Goal: Task Accomplishment & Management: Manage account settings

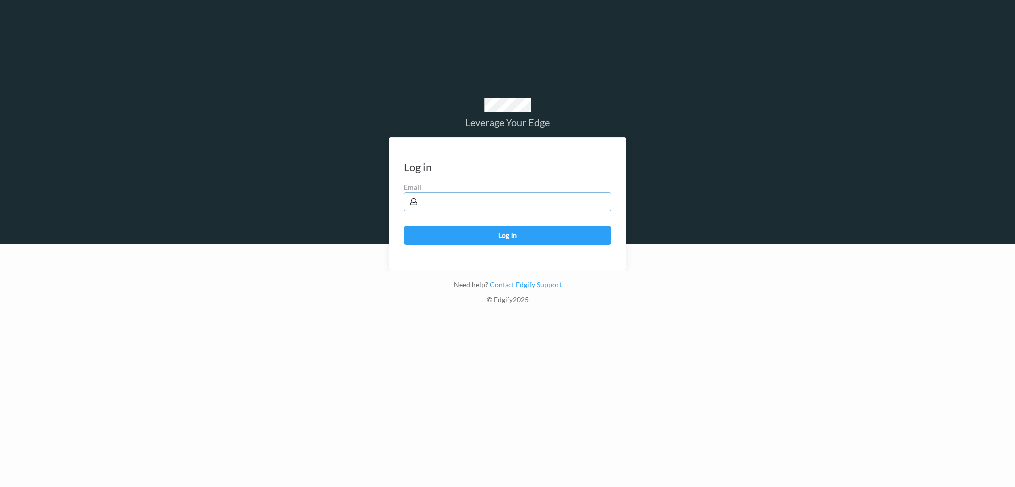
click at [466, 201] on input "text" at bounding box center [507, 201] width 207 height 19
type input "[PERSON_NAME][EMAIL_ADDRESS][PERSON_NAME][DOMAIN_NAME]"
click at [404, 226] on button "Log in" at bounding box center [507, 235] width 207 height 19
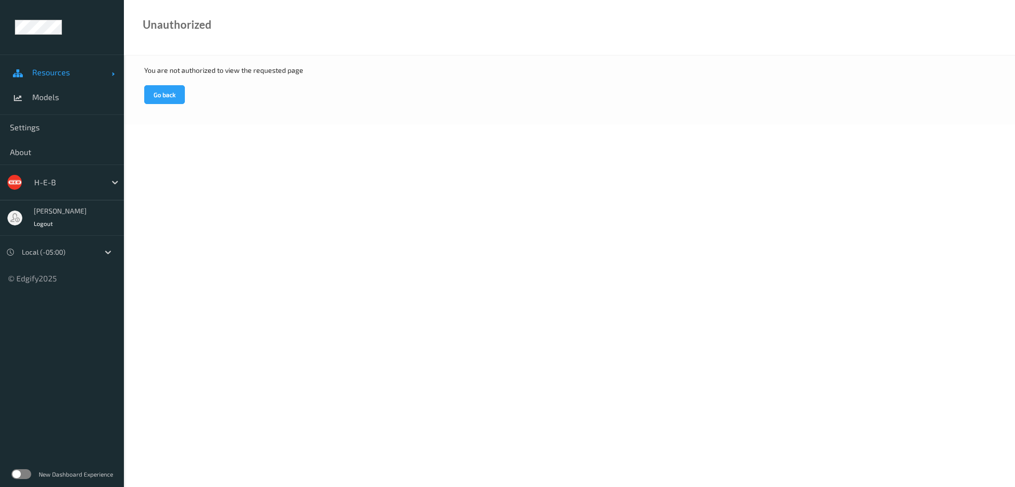
click at [62, 69] on span "Resources" at bounding box center [71, 72] width 79 height 10
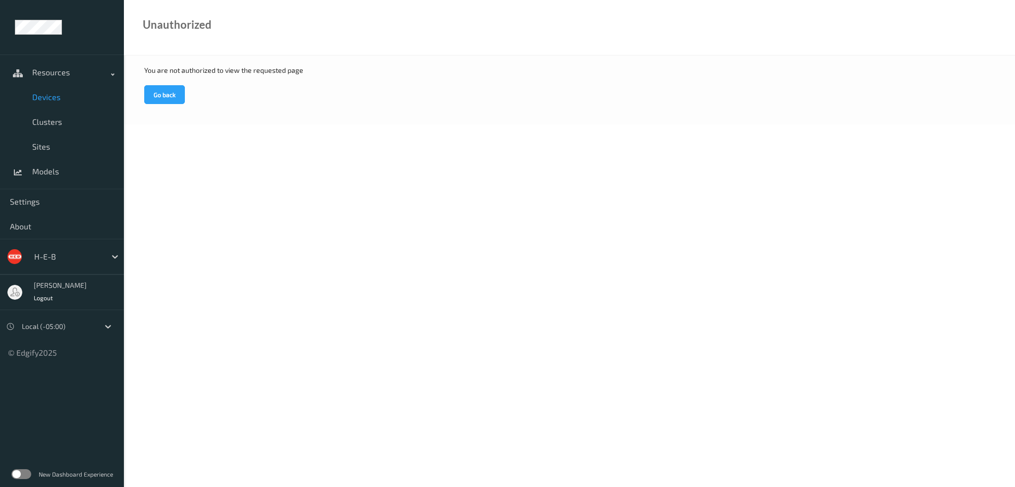
click at [46, 88] on link "Devices" at bounding box center [62, 97] width 124 height 25
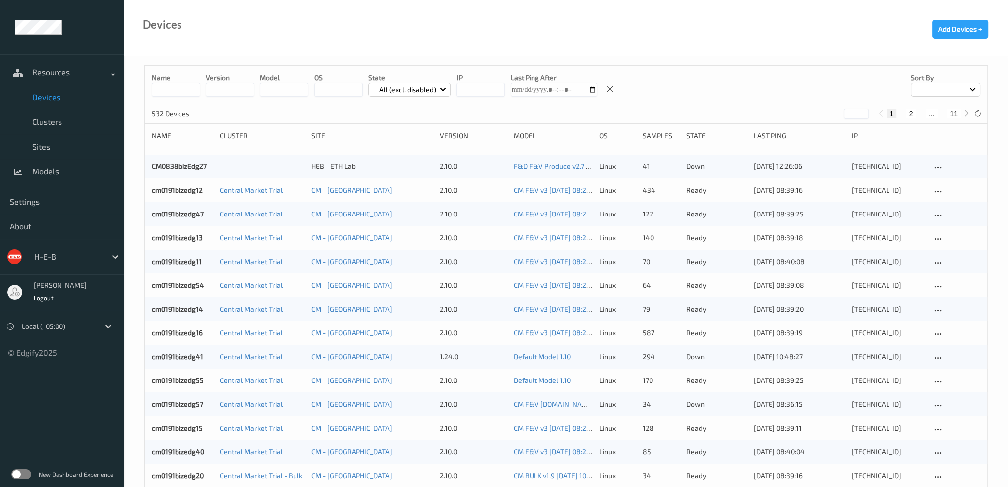
click at [437, 90] on p "All (excl. disabled)" at bounding box center [408, 90] width 64 height 10
click at [404, 183] on p "Down" at bounding box center [403, 181] width 68 height 17
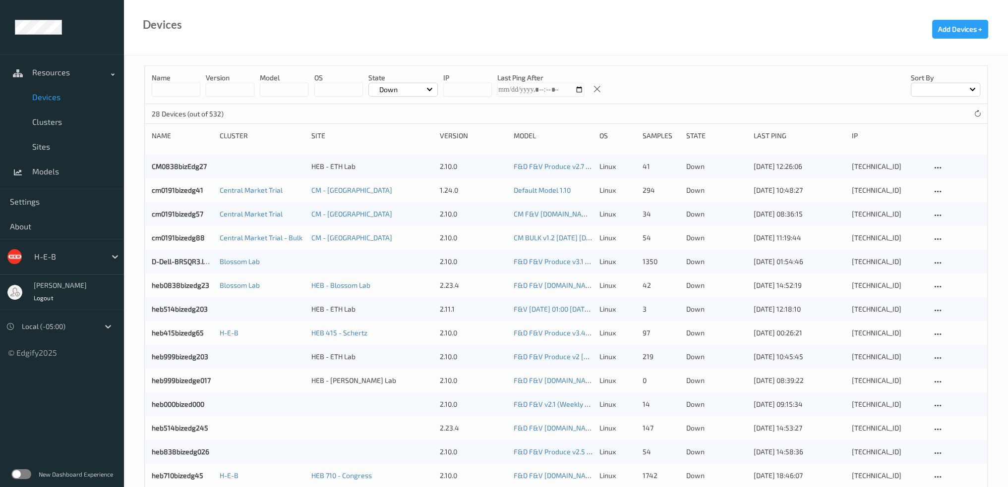
click at [951, 95] on div at bounding box center [944, 90] width 69 height 14
click at [948, 111] on p "Name" at bounding box center [945, 112] width 68 height 17
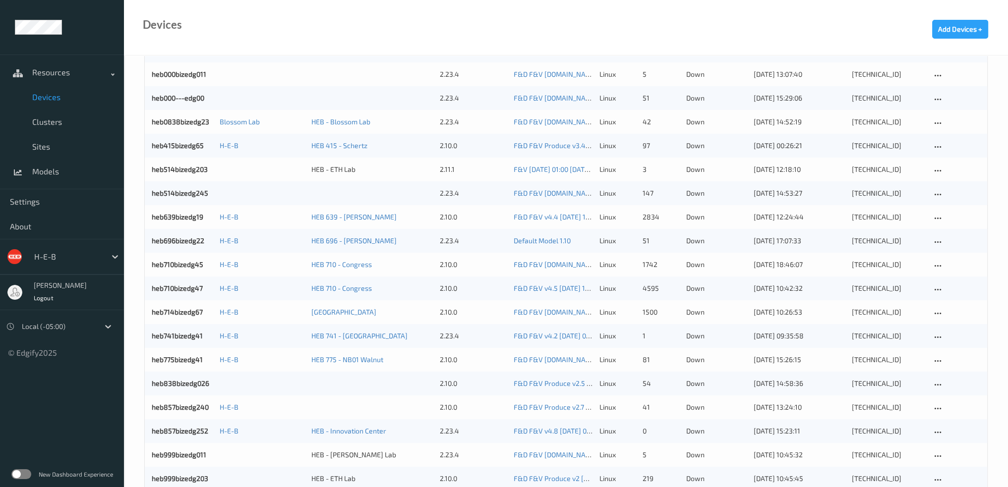
scroll to position [255, 0]
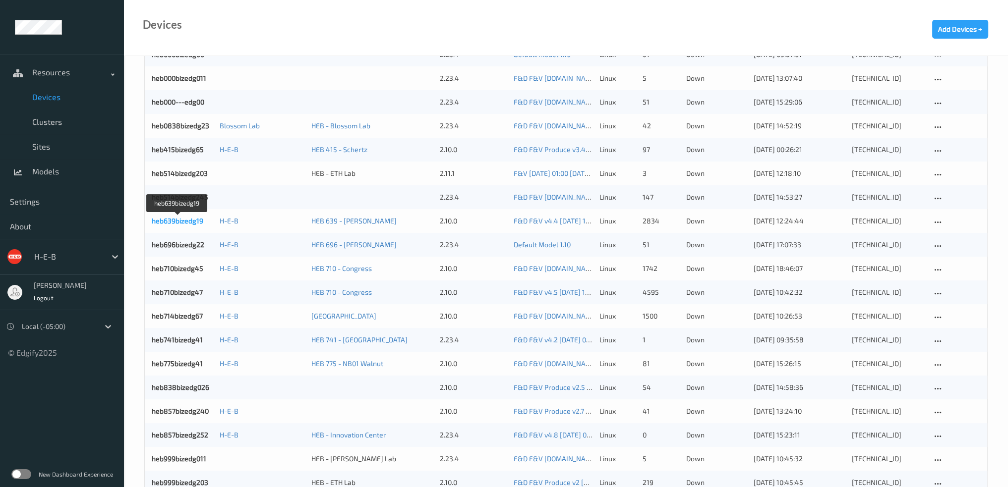
click at [187, 225] on link "heb639bizedg19" at bounding box center [178, 221] width 52 height 8
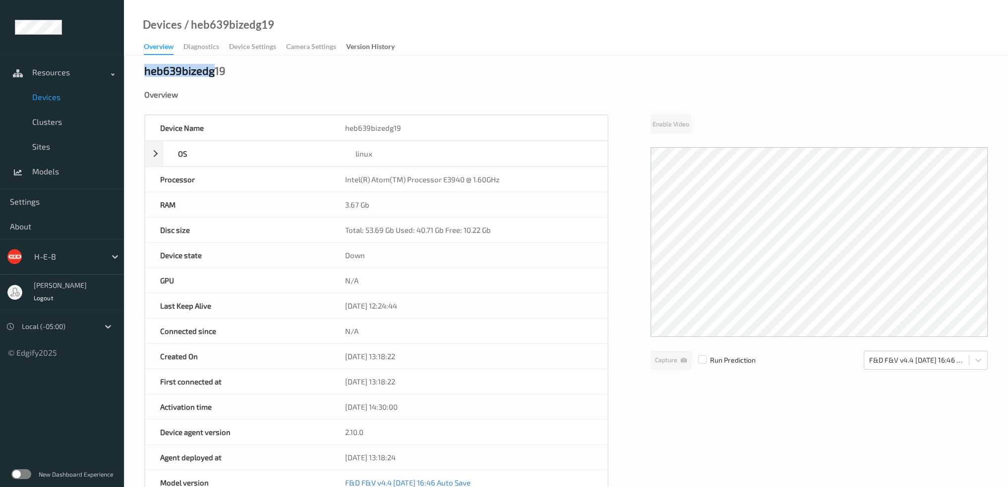
drag, startPoint x: 212, startPoint y: 75, endPoint x: 141, endPoint y: 73, distance: 71.4
click at [141, 73] on div "heb639bizedg19 Overview Device Name heb639bizedg19 OS linux Platform debian Pla…" at bounding box center [566, 433] width 884 height 755
copy div "heb639bizedg"
click at [49, 97] on span "Devices" at bounding box center [73, 97] width 82 height 10
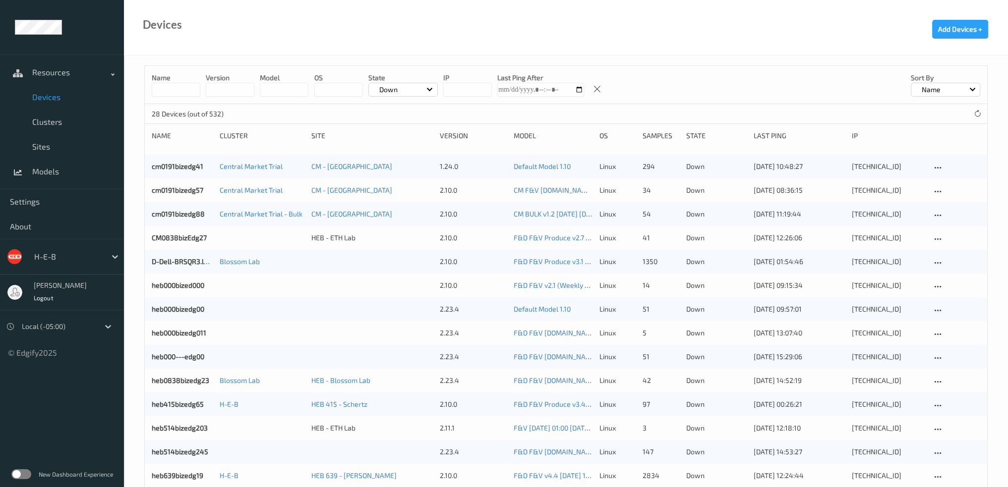
click at [168, 89] on input at bounding box center [176, 90] width 49 height 14
paste input "**********"
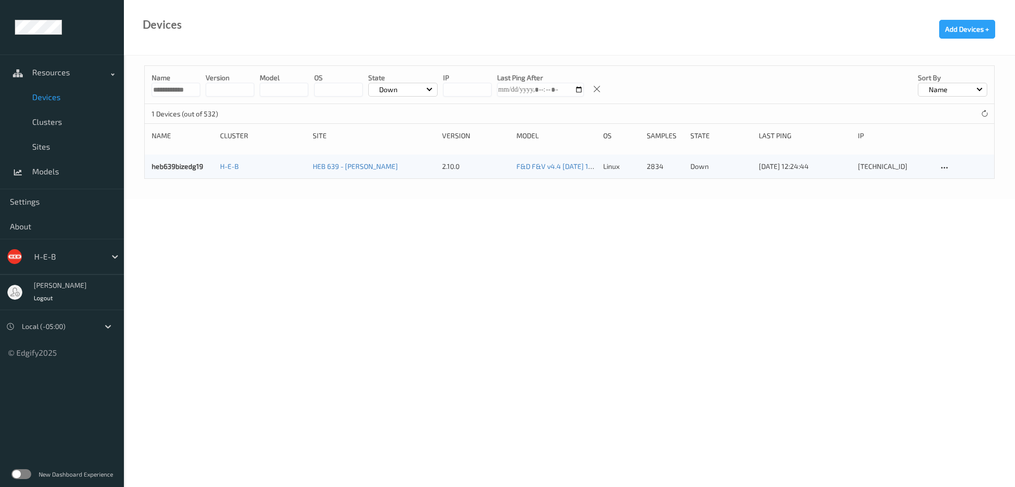
type input "**********"
click at [404, 89] on div "Down" at bounding box center [402, 90] width 69 height 14
click at [402, 117] on p "All (excl. disabled)" at bounding box center [403, 112] width 68 height 17
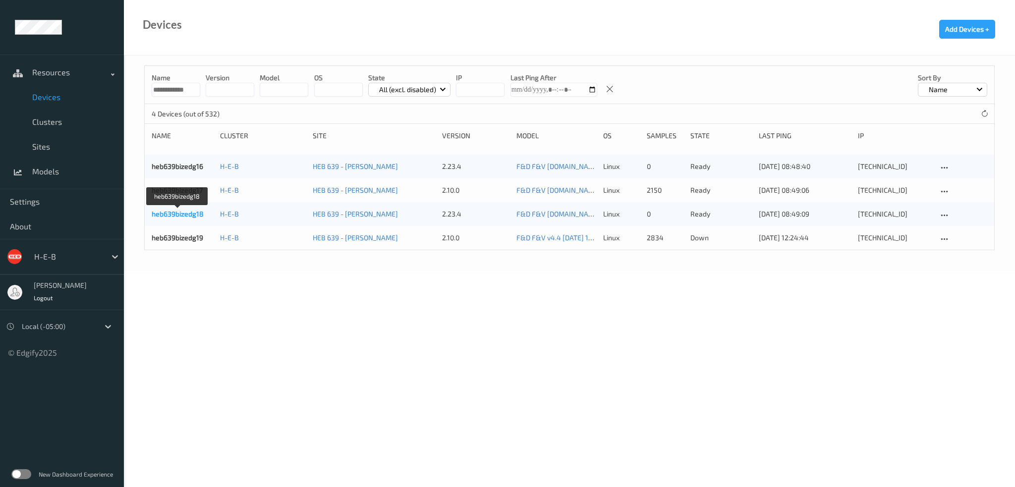
click at [189, 215] on link "heb639bizedg18" at bounding box center [178, 214] width 52 height 8
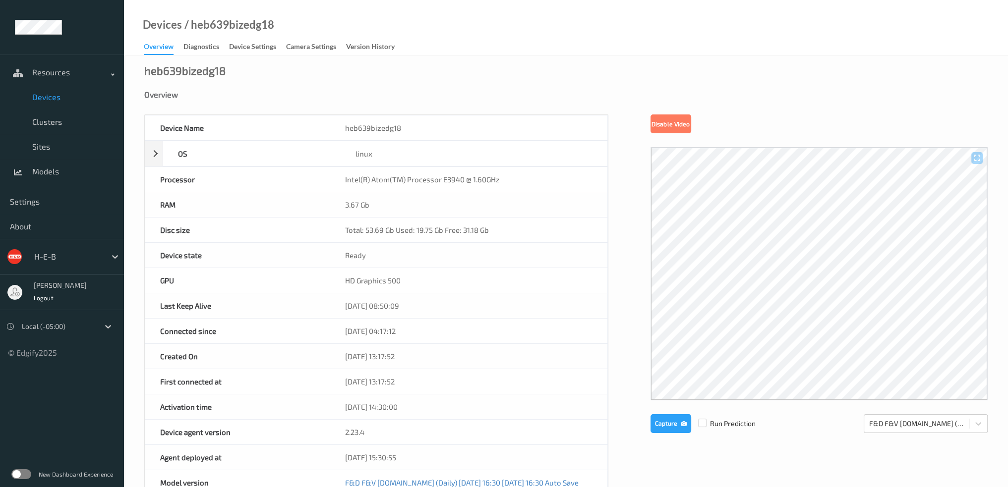
click at [52, 97] on span "Devices" at bounding box center [73, 97] width 82 height 10
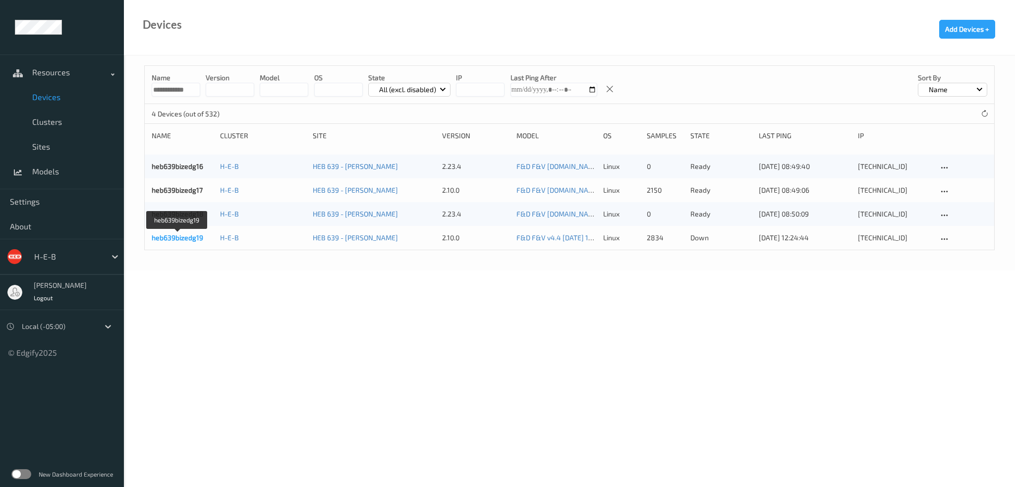
click at [197, 237] on link "heb639bizedg19" at bounding box center [178, 237] width 52 height 8
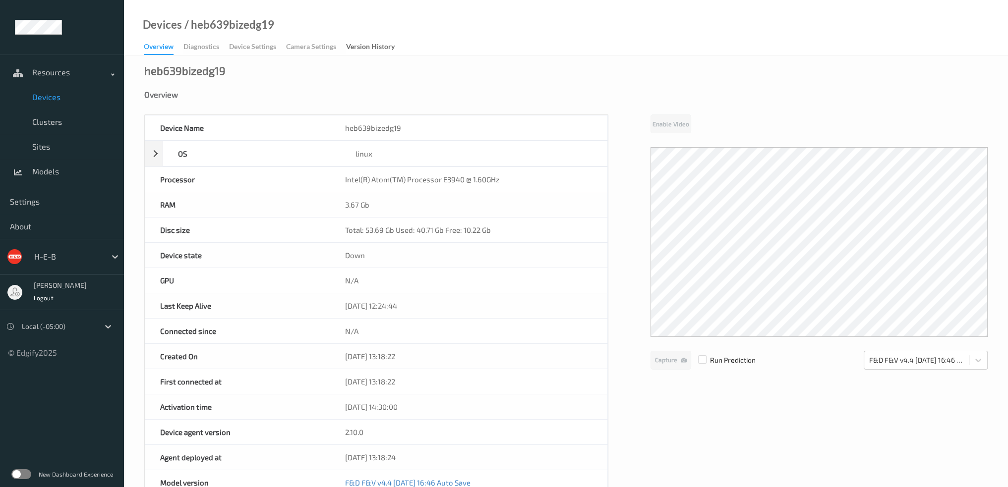
click at [64, 95] on span "Devices" at bounding box center [73, 97] width 82 height 10
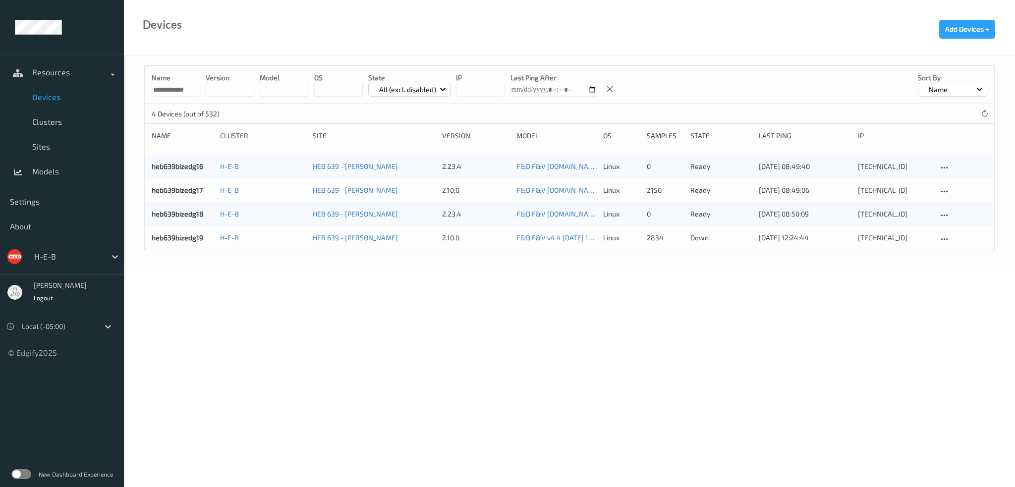
drag, startPoint x: 257, startPoint y: 335, endPoint x: 254, endPoint y: 328, distance: 7.8
click at [257, 335] on body "**********" at bounding box center [507, 243] width 1015 height 487
click at [186, 89] on body "**********" at bounding box center [507, 243] width 1015 height 487
click at [0, 215] on com-1password-button at bounding box center [0, 215] width 0 height 0
click at [169, 89] on input "**********" at bounding box center [176, 90] width 49 height 14
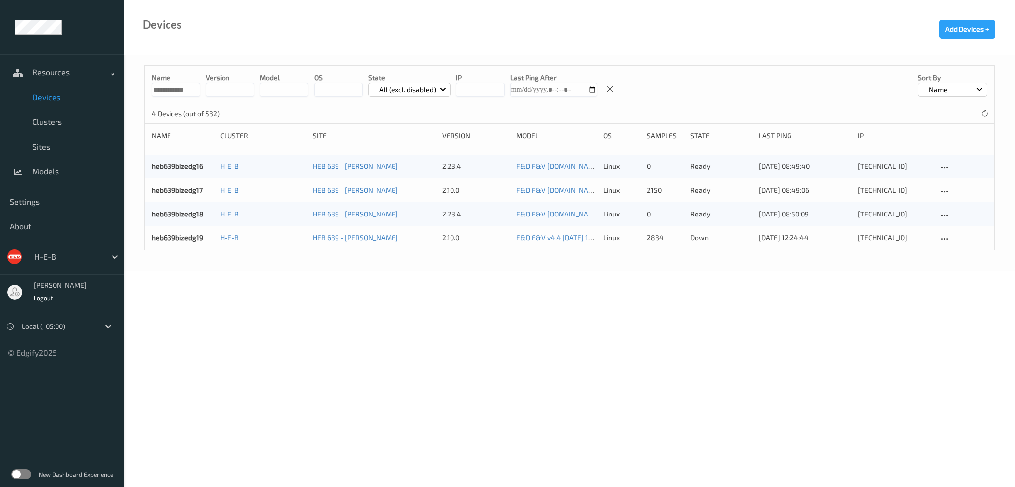
click at [169, 89] on input "**********" at bounding box center [176, 90] width 49 height 14
click at [34, 99] on span "Devices" at bounding box center [73, 97] width 82 height 10
click at [169, 89] on input "**********" at bounding box center [176, 90] width 49 height 14
click at [373, 324] on body "Resources Devices Clusters Sites Models Settings About H-E-B [PERSON_NAME] Logo…" at bounding box center [507, 243] width 1015 height 487
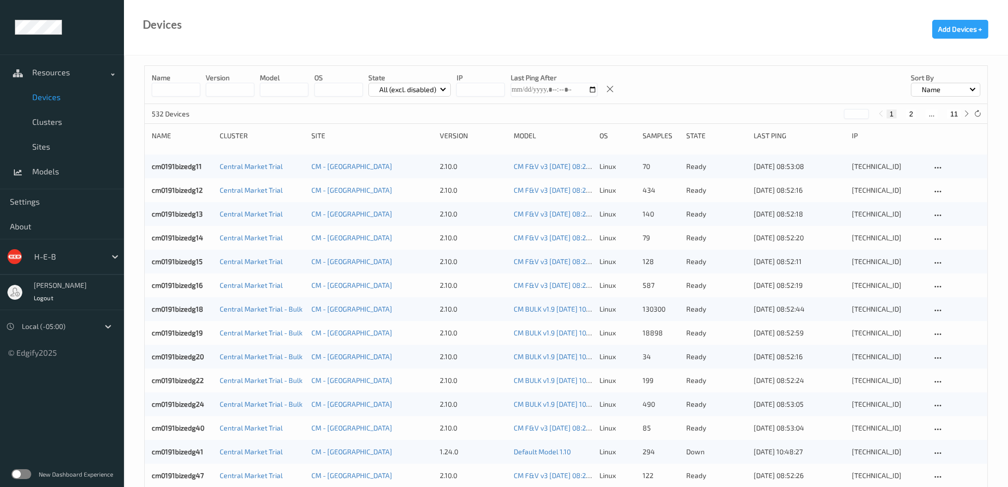
click at [426, 85] on p "All (excl. disabled)" at bounding box center [408, 90] width 64 height 10
click at [411, 180] on p "Down" at bounding box center [403, 181] width 68 height 17
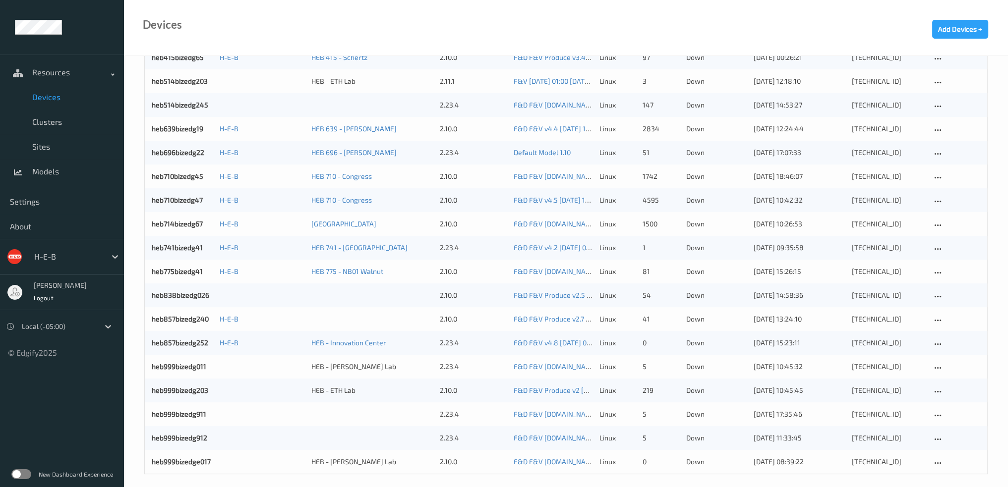
scroll to position [354, 0]
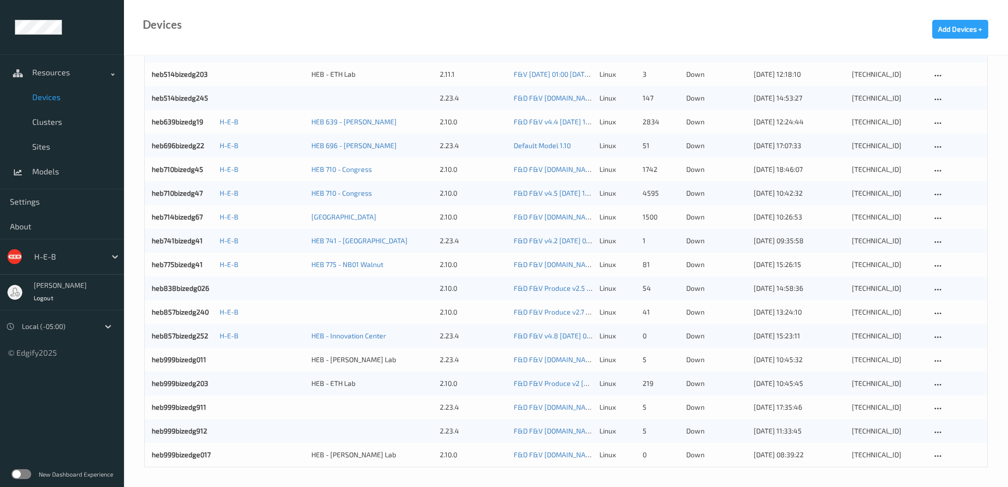
click at [420, 19] on div "Devices Add Devices +" at bounding box center [566, 28] width 884 height 56
click at [187, 122] on link "heb639bizedg19" at bounding box center [178, 121] width 52 height 8
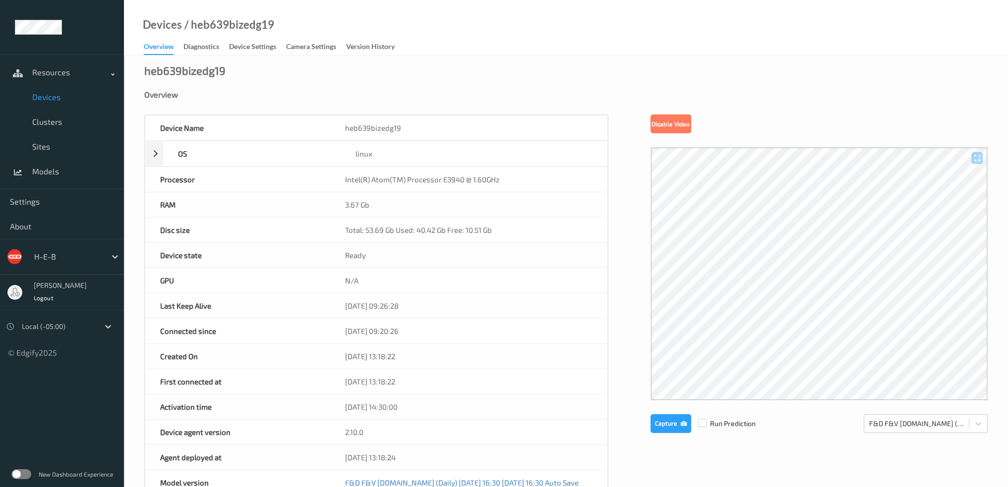
click at [50, 95] on span "Devices" at bounding box center [73, 97] width 82 height 10
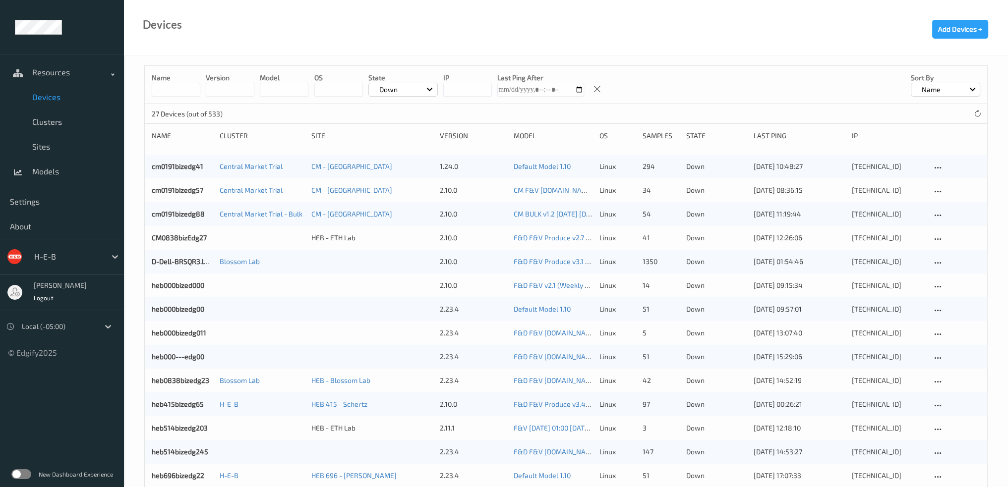
click at [174, 89] on input at bounding box center [176, 90] width 49 height 14
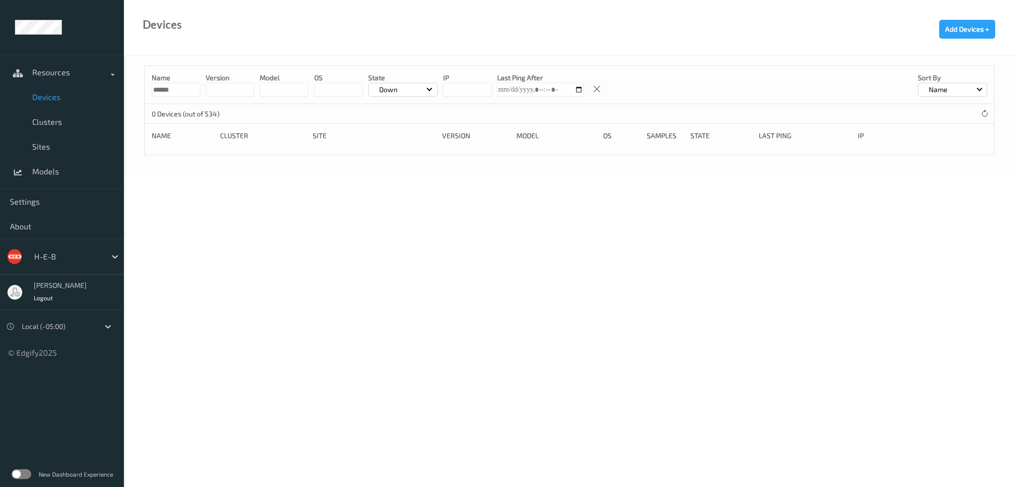
type input "******"
click at [391, 93] on p "Down" at bounding box center [388, 90] width 25 height 10
click at [398, 108] on p "All (excl. disabled)" at bounding box center [403, 112] width 68 height 17
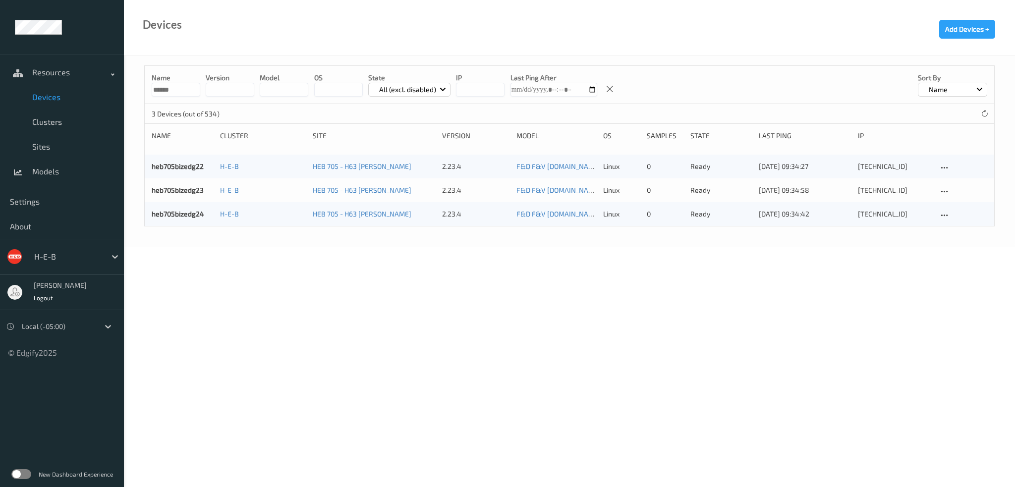
click at [179, 84] on input "******" at bounding box center [176, 90] width 49 height 14
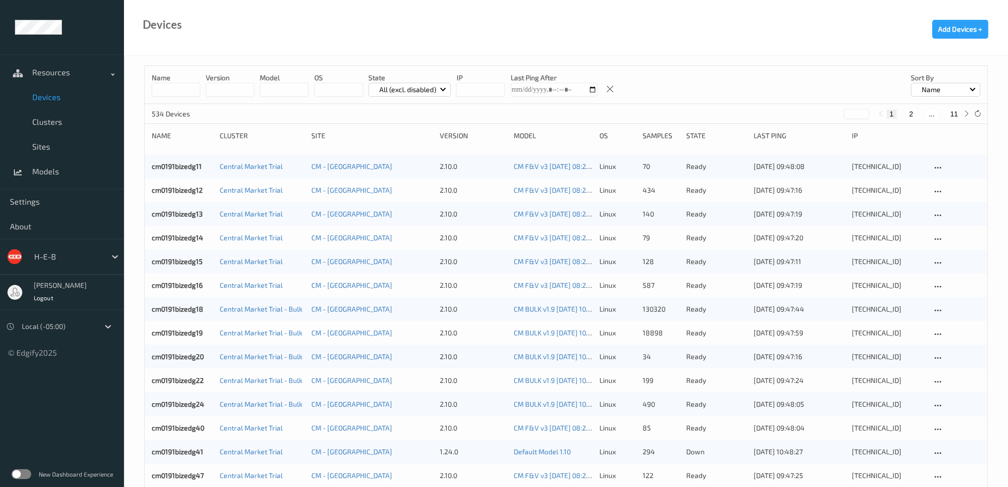
click at [259, 336] on link "Central Market Trial - Bulk" at bounding box center [260, 333] width 83 height 8
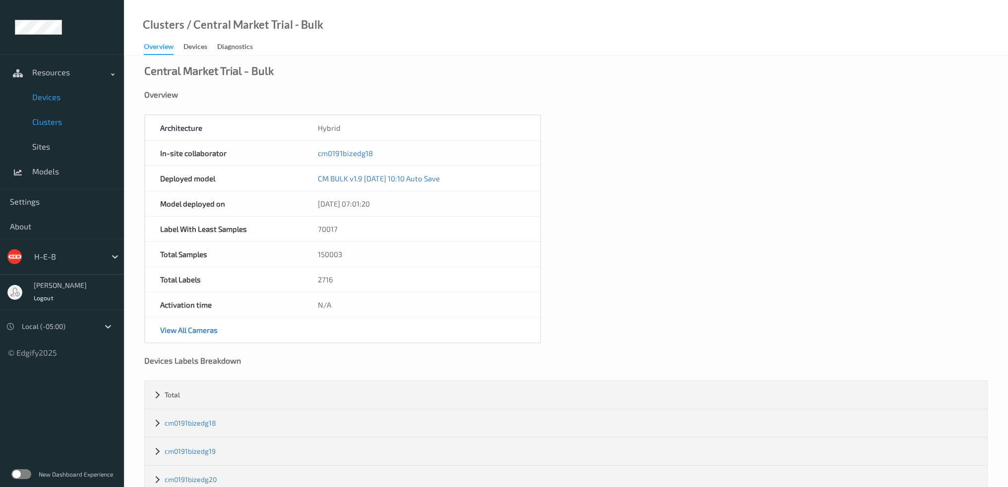
click at [54, 102] on link "Devices" at bounding box center [62, 97] width 124 height 25
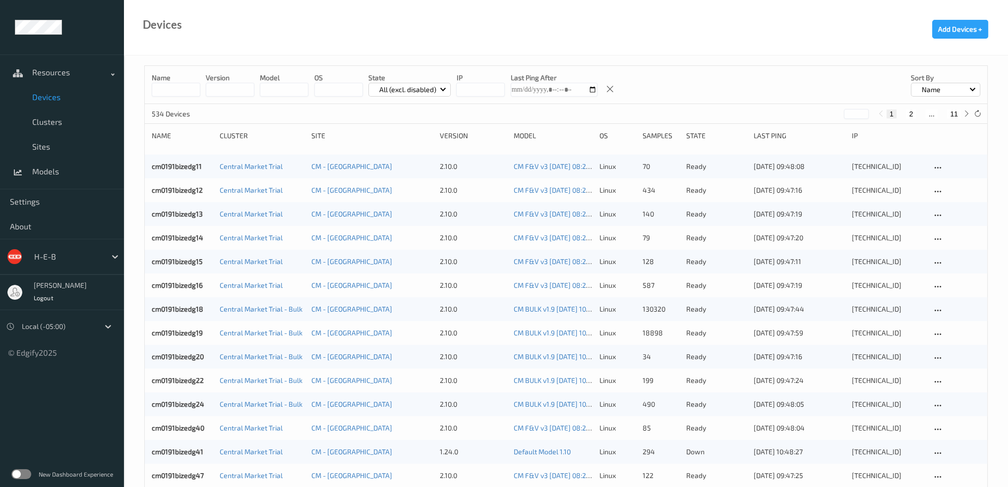
click at [440, 89] on div "All (excl. disabled)" at bounding box center [409, 90] width 83 height 14
click at [402, 183] on p "Down" at bounding box center [403, 181] width 68 height 17
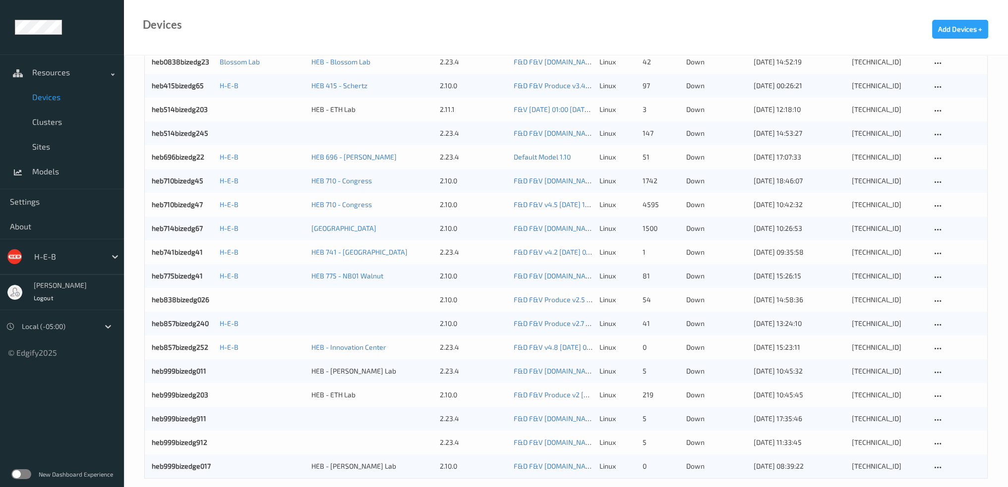
scroll to position [330, 0]
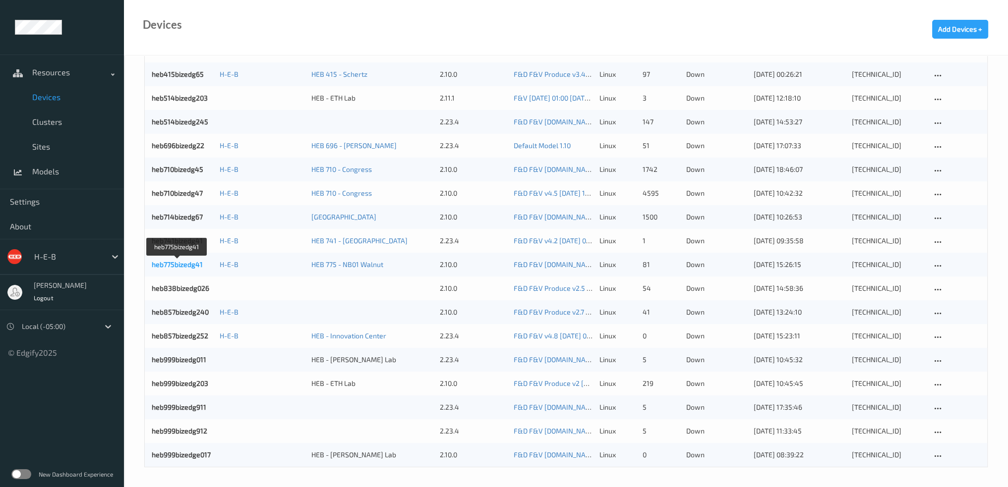
click at [186, 265] on link "heb775bizedg41" at bounding box center [177, 264] width 51 height 8
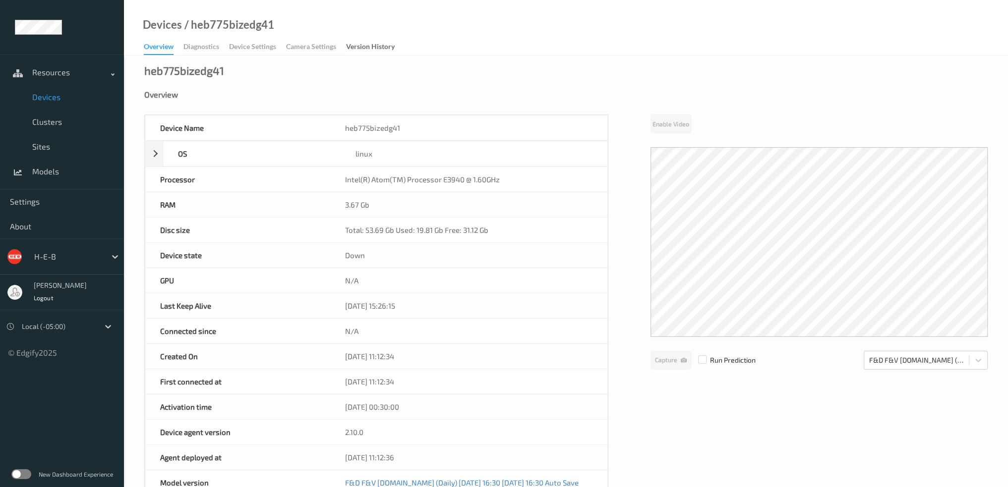
click at [48, 97] on span "Devices" at bounding box center [73, 97] width 82 height 10
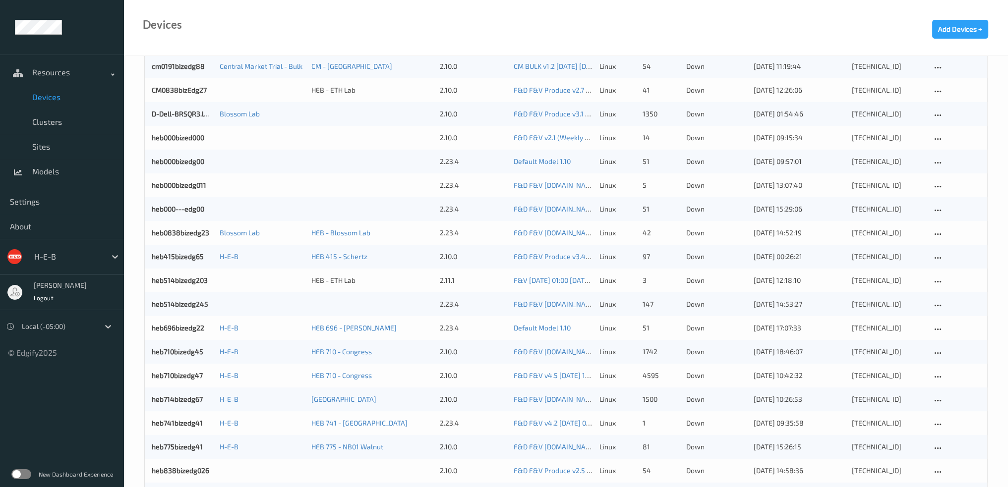
scroll to position [149, 0]
click at [179, 253] on link "heb415bizedg65" at bounding box center [178, 255] width 52 height 8
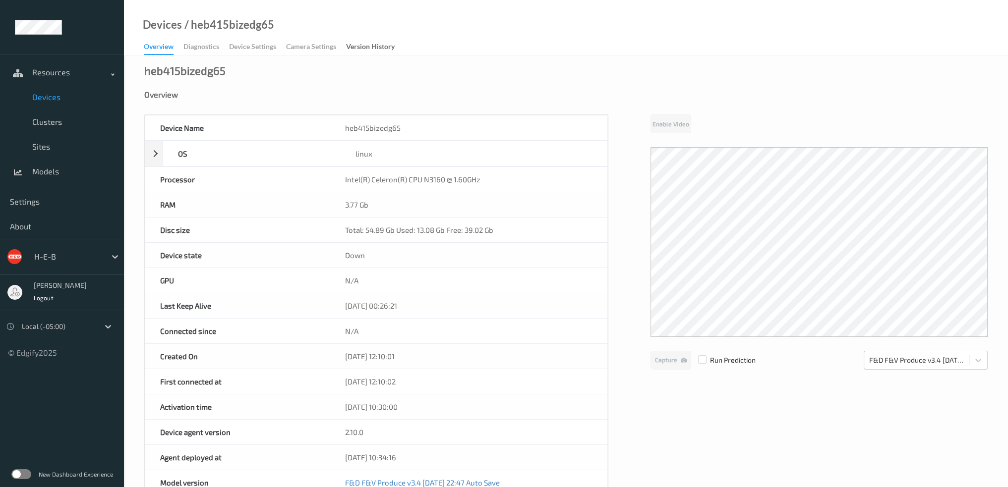
click at [226, 29] on div "/ heb415bizedg65" at bounding box center [228, 25] width 92 height 10
click at [210, 23] on div "/ heb415bizedg65" at bounding box center [228, 25] width 92 height 10
copy div "heb415bizedg65"
click at [36, 99] on span "Devices" at bounding box center [73, 97] width 82 height 10
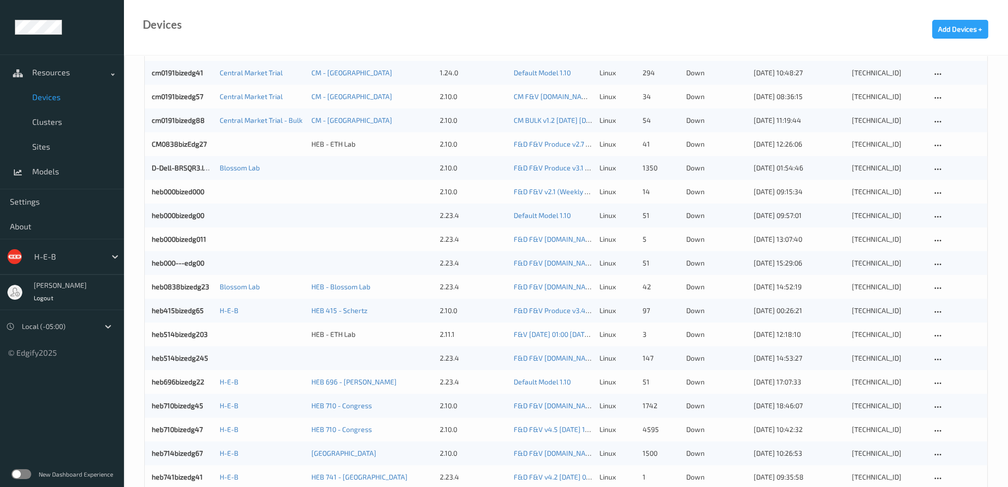
scroll to position [198, 0]
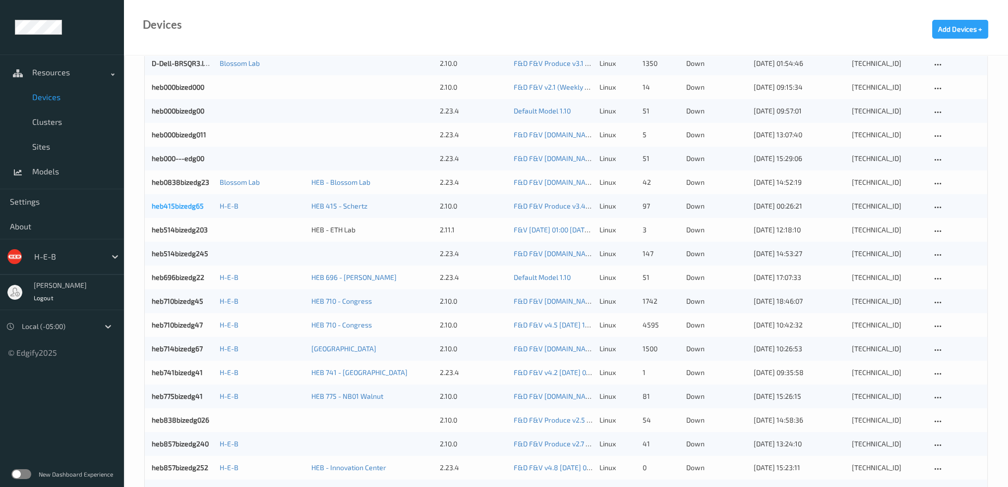
click at [167, 206] on link "heb415bizedg65" at bounding box center [178, 206] width 52 height 8
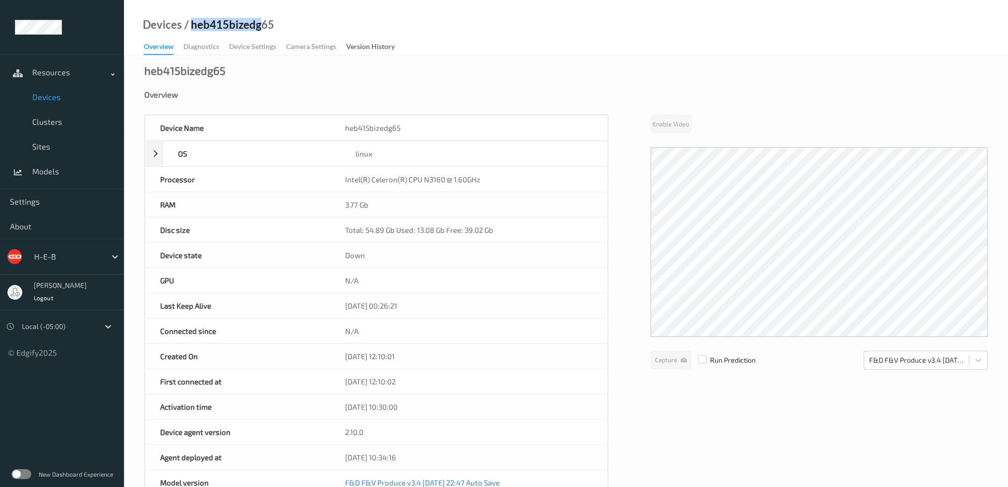
drag, startPoint x: 190, startPoint y: 24, endPoint x: 259, endPoint y: 25, distance: 68.9
click at [259, 25] on div "/ heb415bizedg65" at bounding box center [228, 25] width 92 height 10
copy div "heb415bizedg"
click at [65, 97] on span "Devices" at bounding box center [73, 97] width 82 height 10
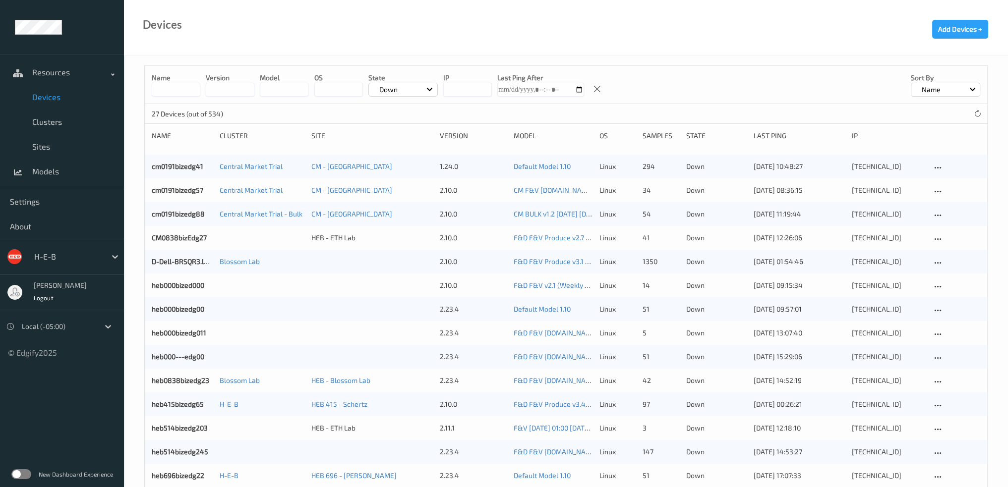
click at [178, 88] on input at bounding box center [176, 90] width 49 height 14
paste input "**********"
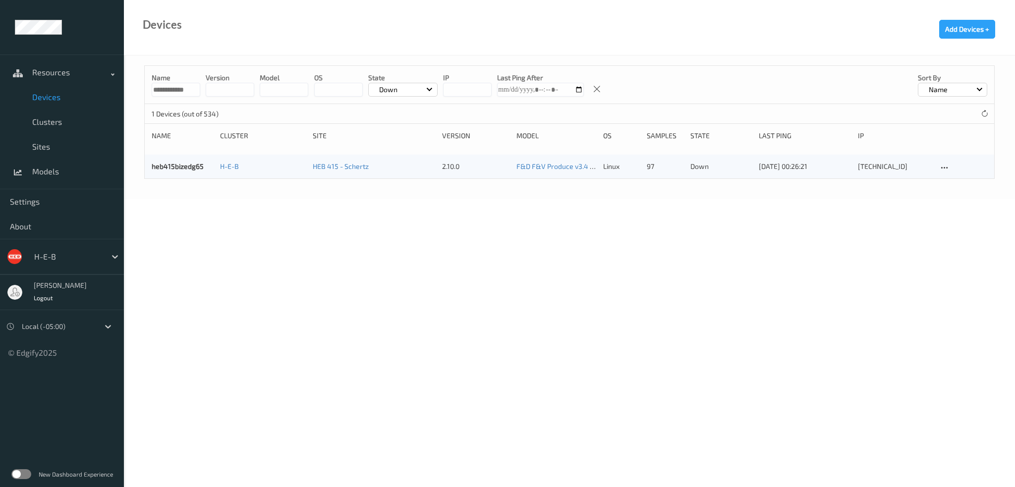
type input "**********"
click at [401, 88] on div "Down" at bounding box center [402, 90] width 69 height 14
click at [416, 112] on p "All (excl. disabled)" at bounding box center [403, 112] width 68 height 17
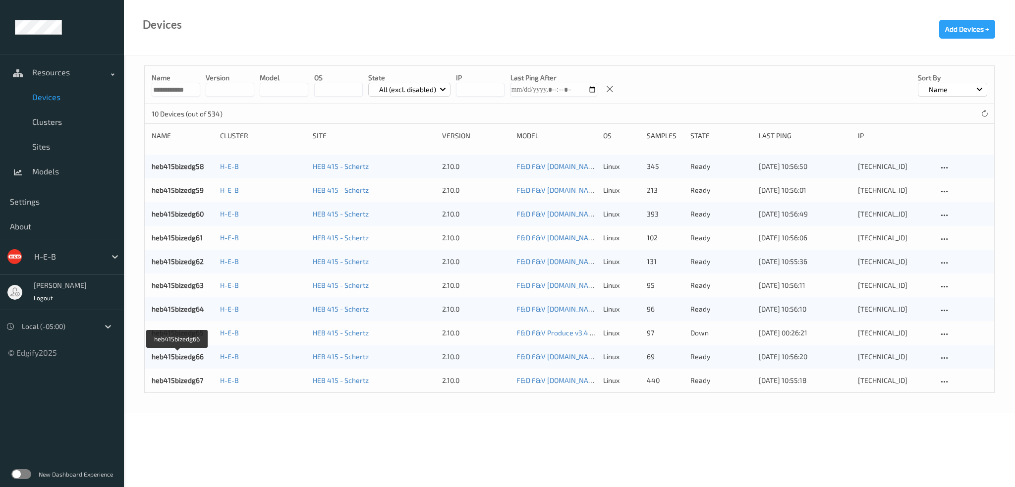
click at [193, 357] on link "heb415bizedg66" at bounding box center [178, 356] width 52 height 8
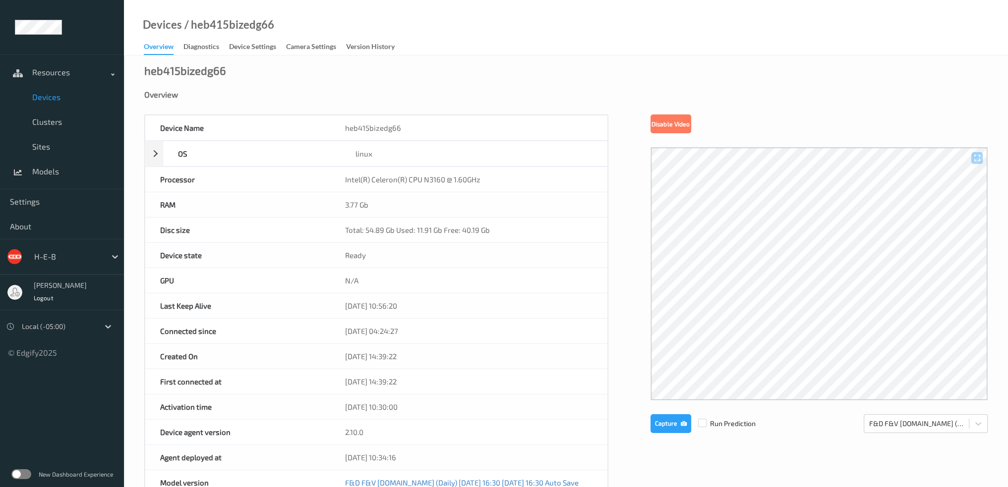
click at [152, 44] on div "Overview" at bounding box center [159, 48] width 30 height 13
click at [39, 94] on span "Devices" at bounding box center [73, 97] width 82 height 10
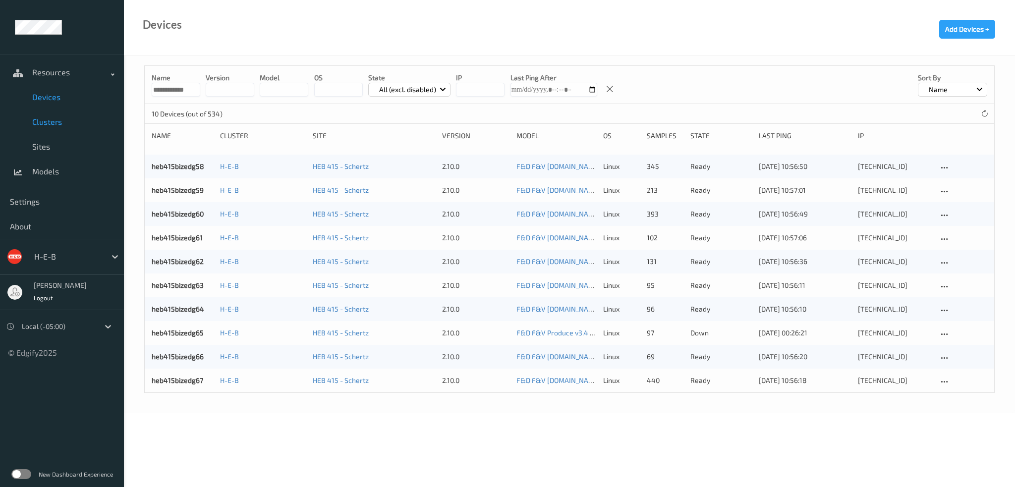
drag, startPoint x: 57, startPoint y: 97, endPoint x: 98, endPoint y: 112, distance: 43.0
click at [57, 97] on span "Devices" at bounding box center [73, 97] width 82 height 10
click at [59, 117] on span "Clusters" at bounding box center [73, 122] width 82 height 10
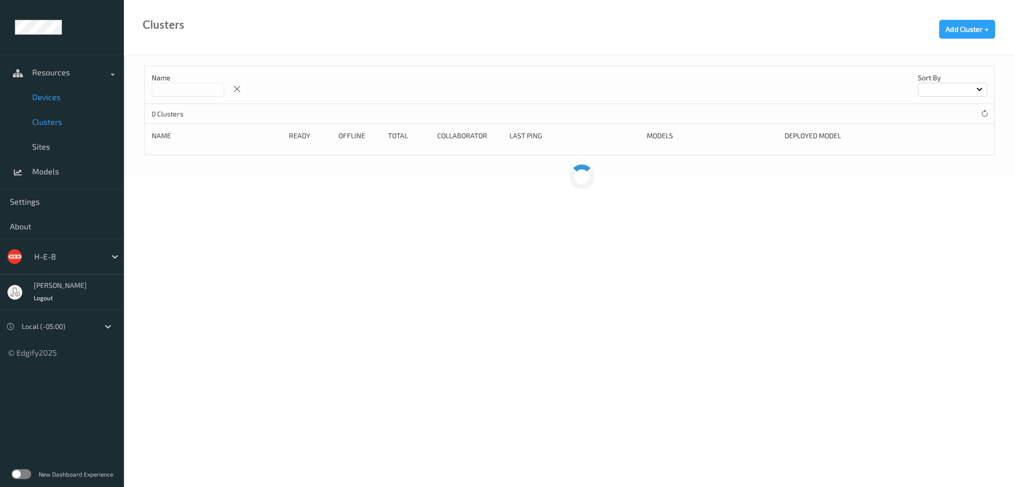
click at [50, 99] on span "Devices" at bounding box center [73, 97] width 82 height 10
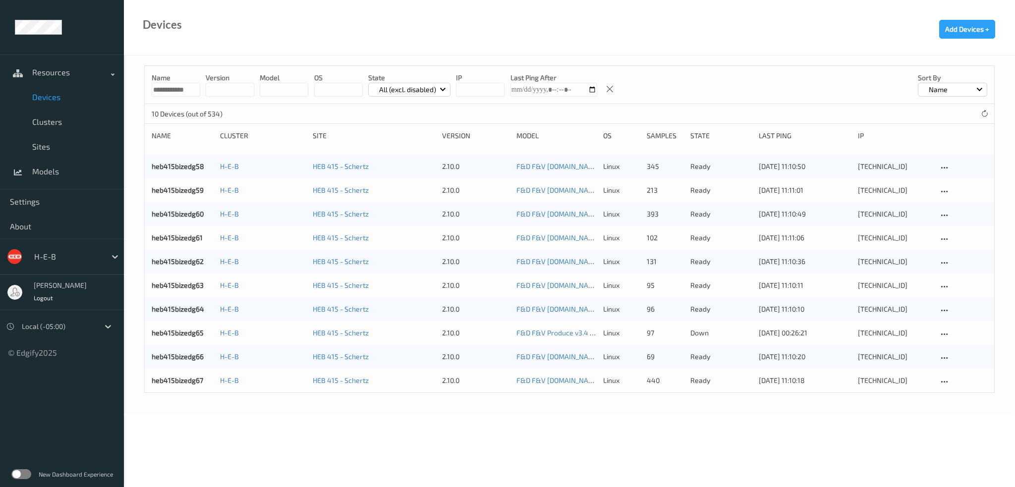
click at [180, 97] on div "**********" at bounding box center [569, 85] width 849 height 38
click at [181, 90] on input "**********" at bounding box center [176, 90] width 49 height 14
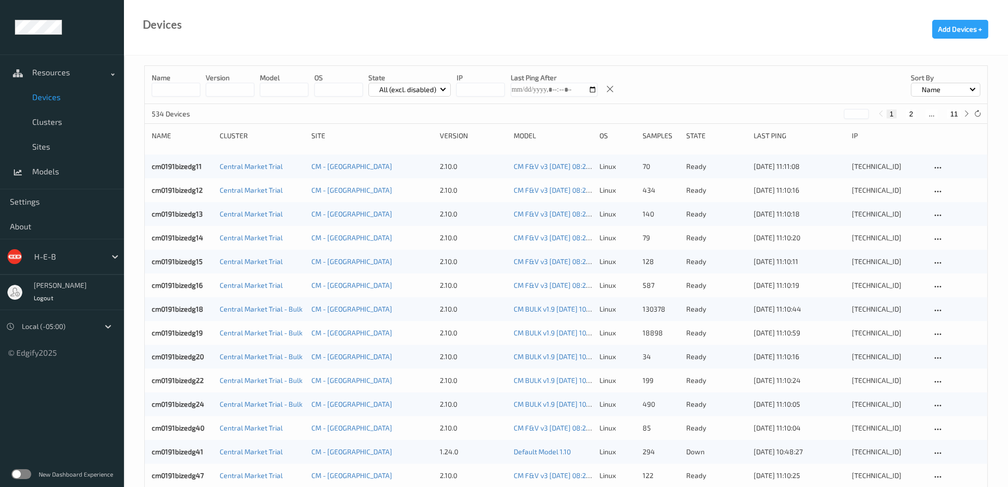
click at [408, 88] on p "All (excl. disabled)" at bounding box center [408, 90] width 64 height 10
click at [401, 186] on p "Down" at bounding box center [403, 181] width 68 height 17
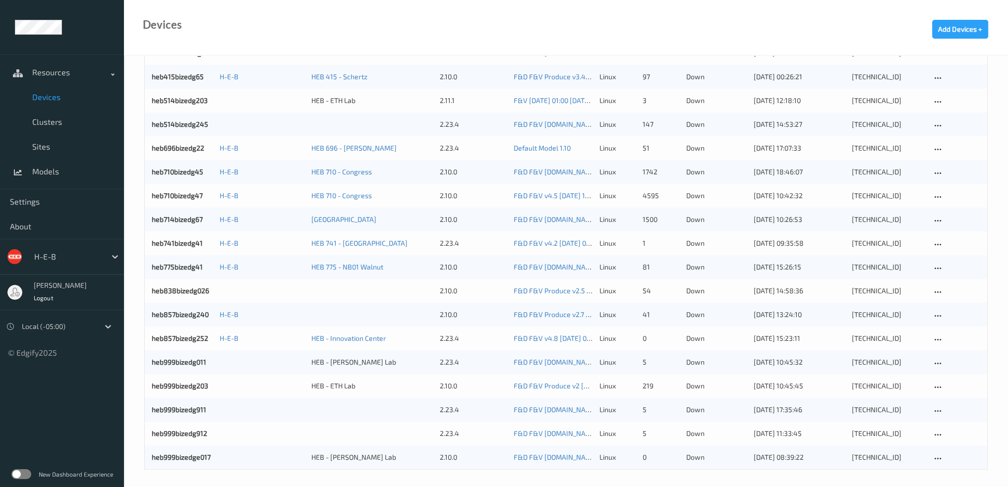
scroll to position [330, 0]
